Goal: Entertainment & Leisure: Consume media (video, audio)

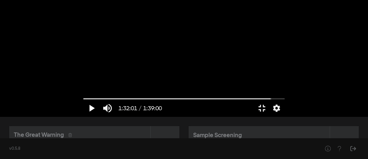
click at [83, 117] on button "play_arrow" at bounding box center [91, 107] width 16 height 17
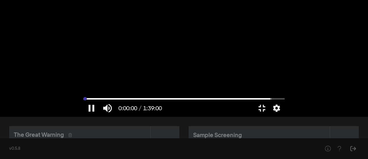
click at [83, 100] on input "Seek" at bounding box center [183, 98] width 201 height 3
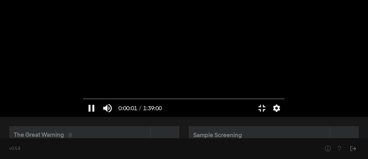
click at [83, 117] on button "pause" at bounding box center [91, 107] width 16 height 17
click at [83, 117] on button "play_arrow" at bounding box center [91, 107] width 16 height 17
click at [83, 117] on button "pause" at bounding box center [91, 107] width 16 height 17
click at [83, 117] on button "play_arrow" at bounding box center [91, 107] width 16 height 17
click at [83, 117] on button "pause" at bounding box center [91, 107] width 16 height 17
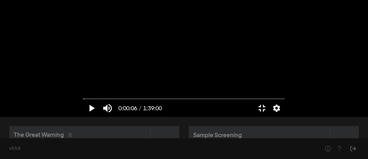
click at [83, 117] on button "play_arrow" at bounding box center [91, 107] width 16 height 17
click at [83, 117] on button "pause" at bounding box center [91, 107] width 16 height 17
click at [83, 117] on button "play_arrow" at bounding box center [91, 107] width 16 height 17
type input "10.552098"
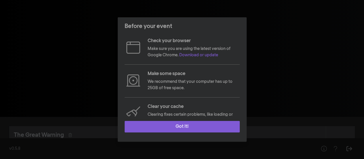
click at [199, 126] on button "Got it!" at bounding box center [182, 127] width 115 height 12
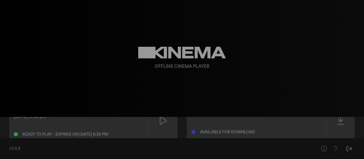
scroll to position [21, 0]
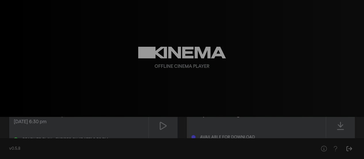
click at [119, 129] on div "Sep 28, 2025 at 6:30 pm Ready to play - expires on Sep 29, 2025 at 6:30 pm" at bounding box center [79, 129] width 130 height 23
click at [163, 125] on icon at bounding box center [163, 125] width 7 height 9
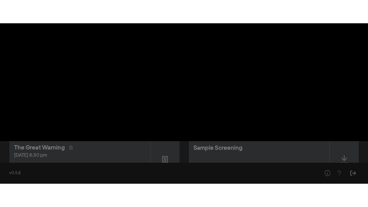
scroll to position [0, 0]
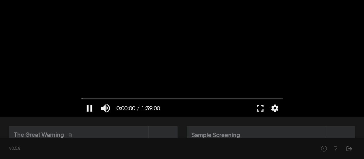
click at [92, 108] on button "pause" at bounding box center [89, 107] width 16 height 17
click at [89, 108] on button "play_arrow" at bounding box center [89, 107] width 16 height 17
click at [261, 109] on button "fullscreen" at bounding box center [260, 107] width 16 height 17
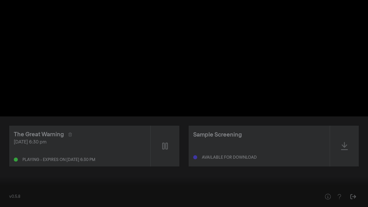
click at [13, 158] on button "pause" at bounding box center [11, 198] width 16 height 17
click at [13, 158] on button "play_arrow" at bounding box center [11, 198] width 16 height 17
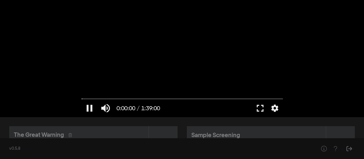
click at [173, 52] on div at bounding box center [182, 58] width 207 height 117
click at [261, 107] on button "fullscreen" at bounding box center [260, 107] width 16 height 17
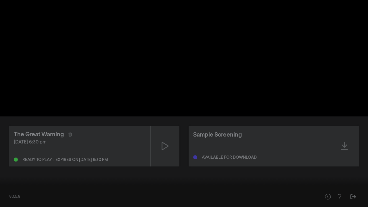
click at [11, 158] on button "play_arrow" at bounding box center [11, 198] width 16 height 17
click at [11, 158] on button "pause" at bounding box center [11, 198] width 16 height 17
click at [11, 158] on button "play_arrow" at bounding box center [11, 198] width 16 height 17
click at [25, 158] on input "Seek" at bounding box center [184, 188] width 363 height 3
click at [9, 158] on button "pause" at bounding box center [11, 198] width 16 height 17
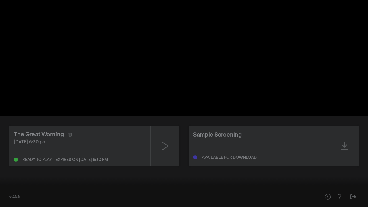
click at [9, 158] on button "play_arrow" at bounding box center [11, 198] width 16 height 17
click at [6, 158] on input "Seek" at bounding box center [184, 188] width 363 height 3
type input "19.139051"
click at [143, 64] on div at bounding box center [184, 103] width 368 height 207
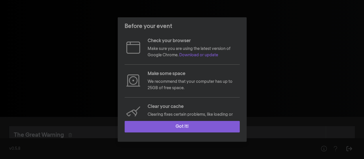
click at [191, 128] on button "Got it!" at bounding box center [182, 127] width 115 height 12
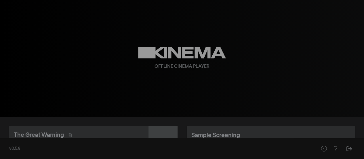
click at [164, 130] on div at bounding box center [163, 146] width 29 height 41
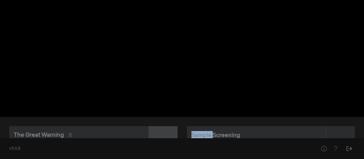
click at [164, 130] on div at bounding box center [163, 146] width 29 height 41
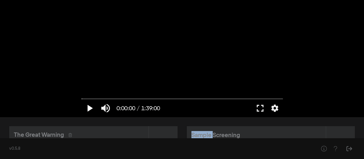
click at [89, 107] on button "play_arrow" at bounding box center [89, 107] width 16 height 17
type input "0.183416"
click at [90, 108] on button "pause" at bounding box center [89, 107] width 16 height 17
